Goal: Obtain resource: Download file/media

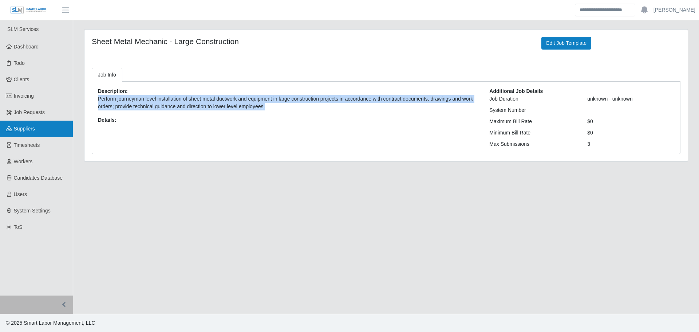
click at [24, 124] on link "Suppliers" at bounding box center [36, 129] width 73 height 16
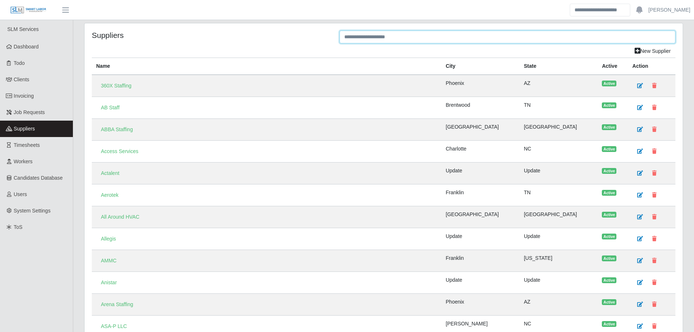
click at [371, 38] on input "text" at bounding box center [507, 37] width 336 height 13
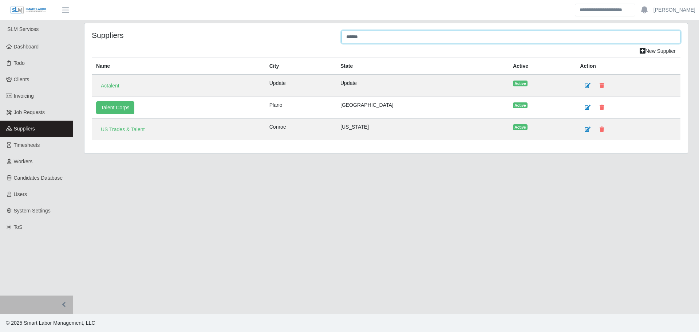
type input "******"
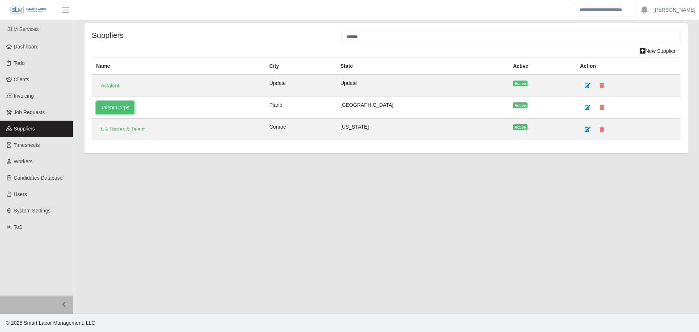
click at [117, 107] on link "Talent Corps" at bounding box center [115, 107] width 38 height 13
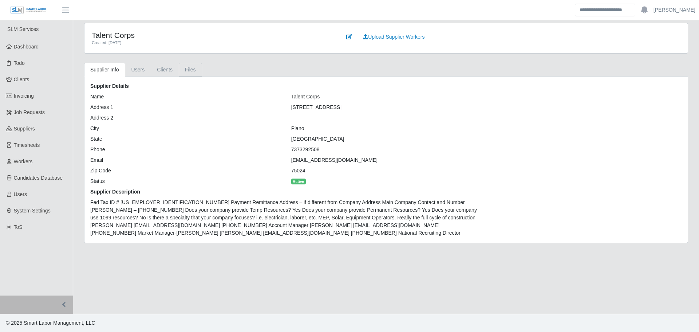
click at [185, 71] on link "Files" at bounding box center [190, 70] width 23 height 14
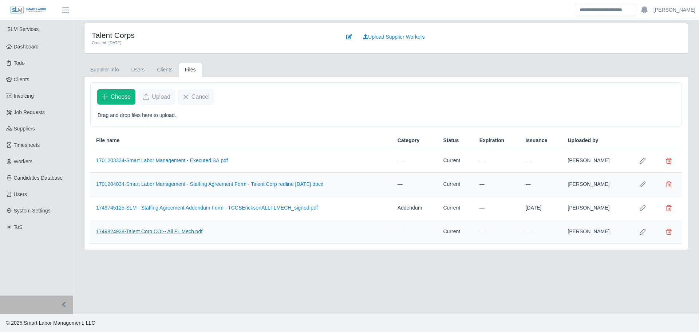
click at [186, 232] on link "1749824938-Talent Corp COI-- All FL Mech.pdf" at bounding box center [149, 231] width 106 height 6
click at [26, 84] on link "Clients" at bounding box center [36, 79] width 73 height 16
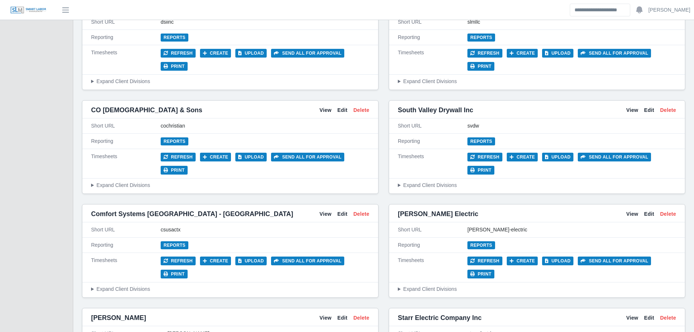
scroll to position [1165, 0]
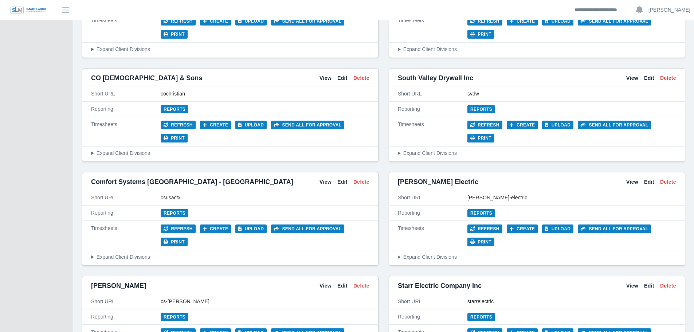
click at [327, 282] on link "View" at bounding box center [325, 286] width 12 height 8
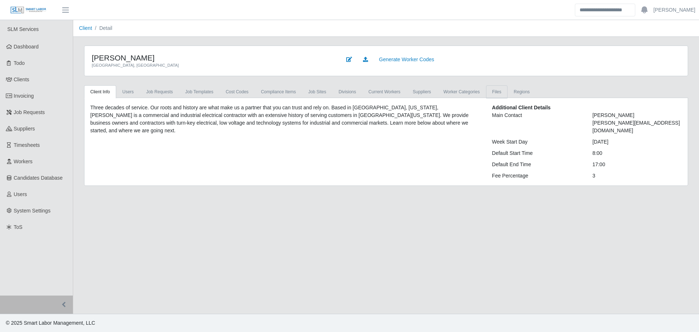
click at [488, 91] on link "Files" at bounding box center [496, 91] width 21 height 13
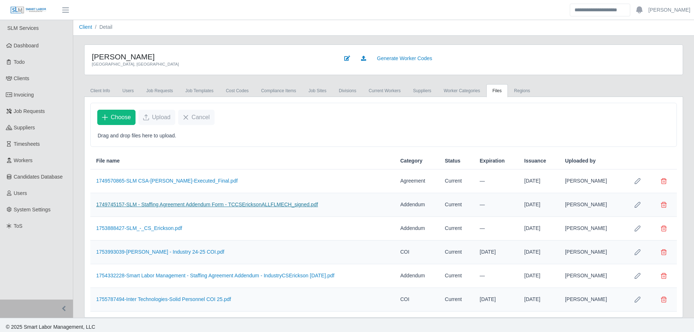
scroll to position [5, 0]
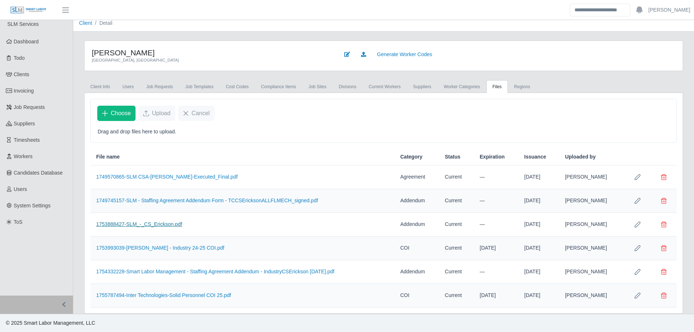
click at [162, 223] on link "1753888427-SLM_-_CS_Erickson.pdf" at bounding box center [139, 224] width 86 height 6
